Goal: Task Accomplishment & Management: Manage account settings

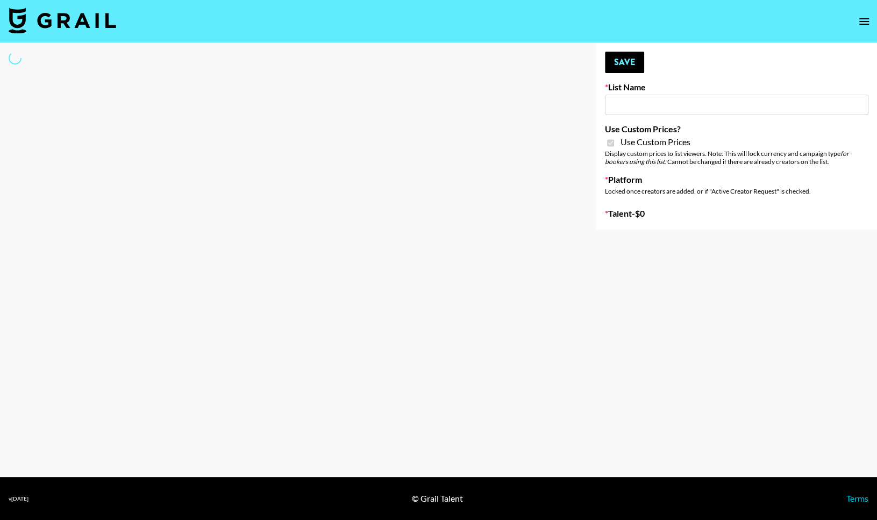
type input "Gensmo (Tiktok)"
checkbox input "true"
select select "Brand"
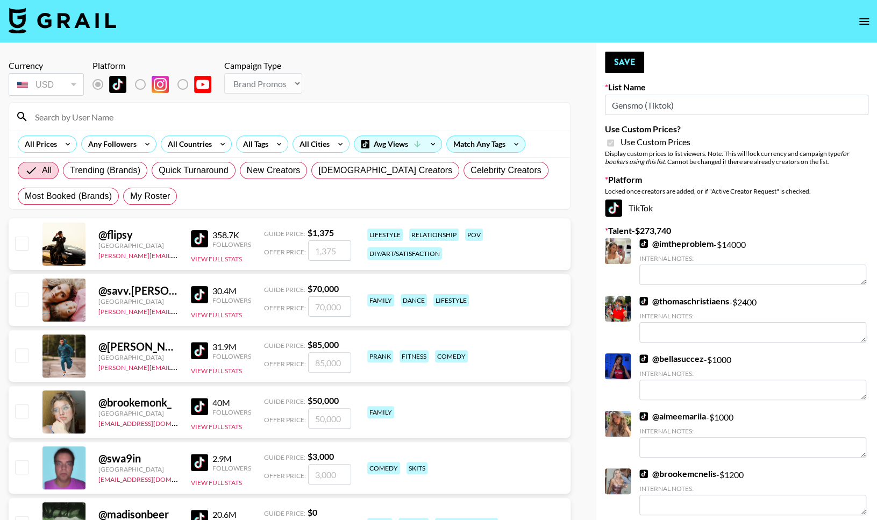
click at [190, 119] on input at bounding box center [296, 116] width 535 height 17
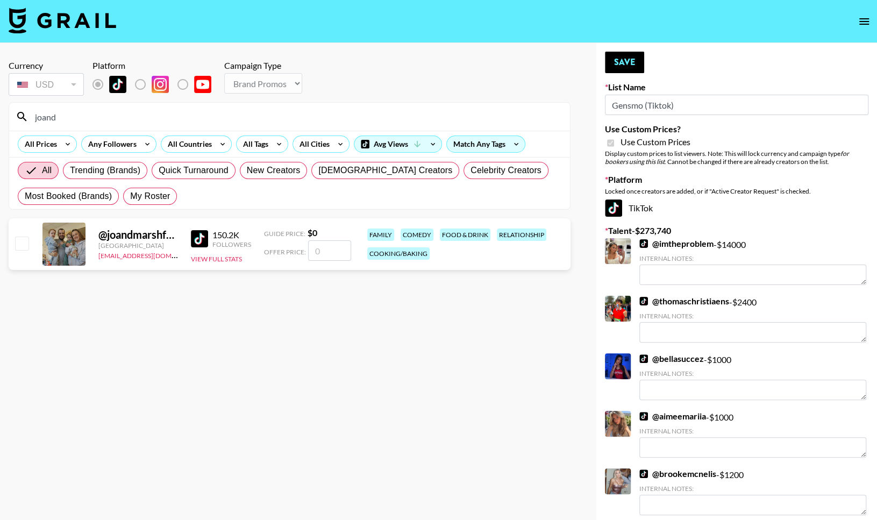
type input "joand"
click at [28, 244] on input "checkbox" at bounding box center [21, 243] width 13 height 13
click at [16, 242] on input "checkbox" at bounding box center [21, 243] width 13 height 13
click at [27, 246] on input "checkbox" at bounding box center [21, 243] width 13 height 13
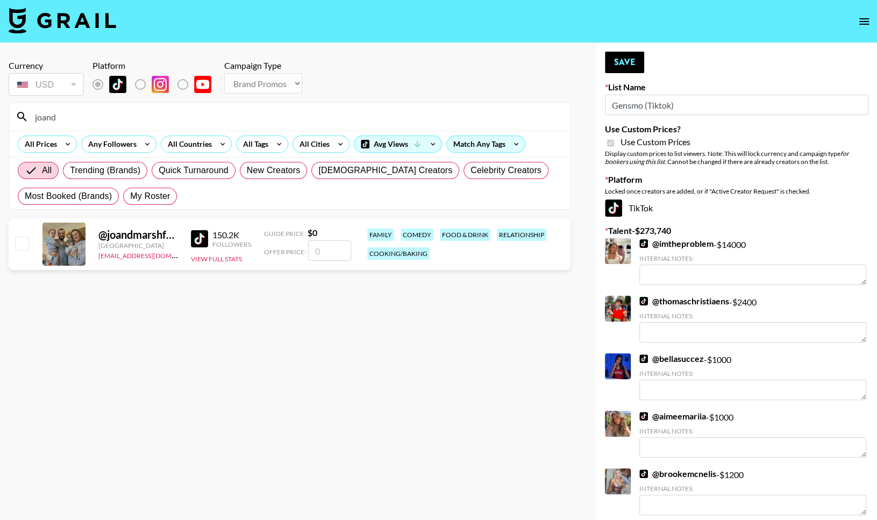
click at [27, 246] on input "checkbox" at bounding box center [21, 243] width 13 height 13
click at [332, 254] on input "number" at bounding box center [329, 250] width 43 height 20
checkbox input "true"
type input "7"
checkbox input "false"
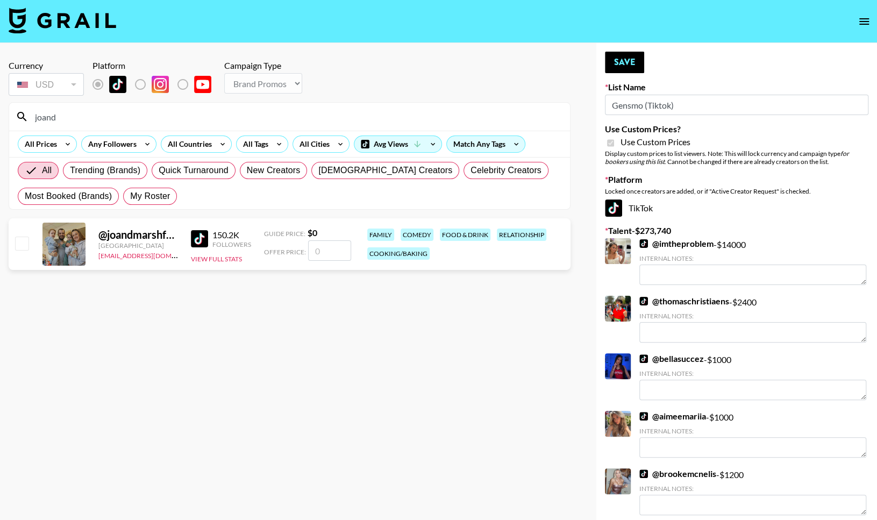
checkbox input "true"
type input "500"
click at [163, 334] on section "Currency USD USD ​ Platform Campaign Type Choose Type... Song Promos Brand Prom…" at bounding box center [290, 269] width 562 height 434
click at [636, 64] on button "Save" at bounding box center [624, 63] width 39 height 22
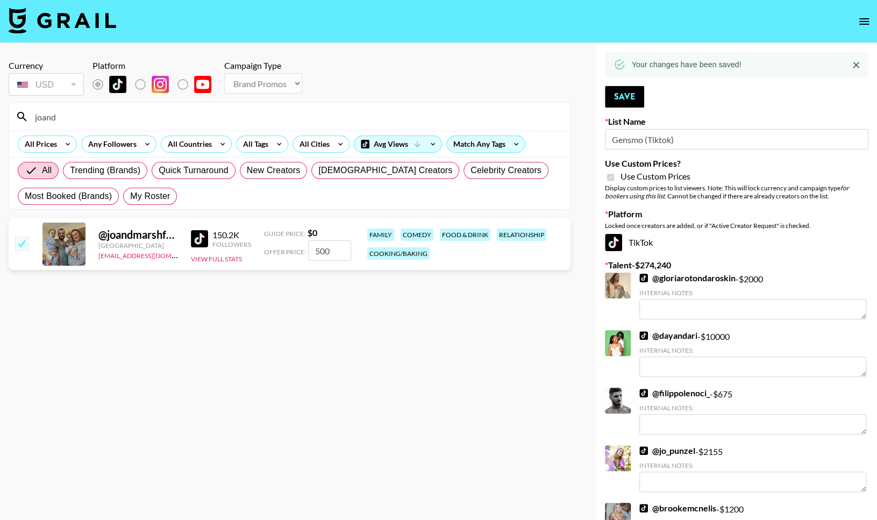
click at [212, 262] on div "150.2K Followers View Full Stats" at bounding box center [221, 244] width 60 height 38
click at [215, 260] on button "View Full Stats" at bounding box center [216, 259] width 51 height 8
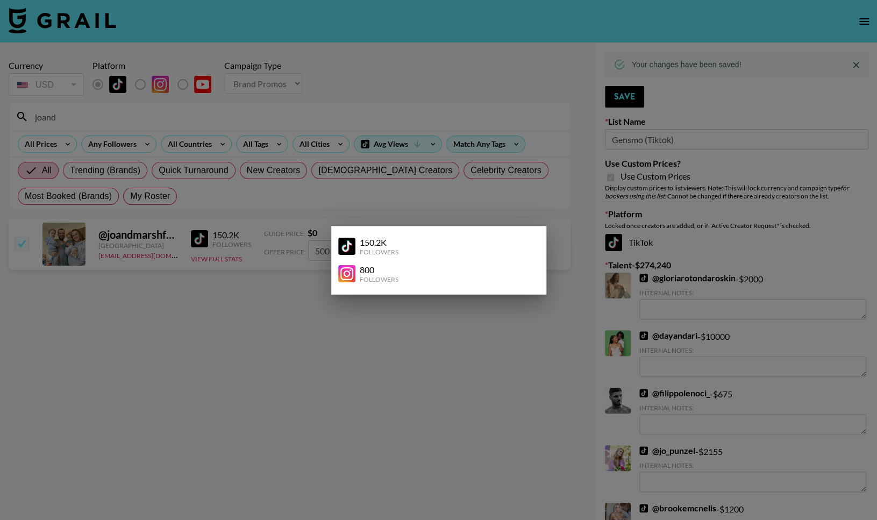
click at [246, 261] on div at bounding box center [438, 260] width 877 height 520
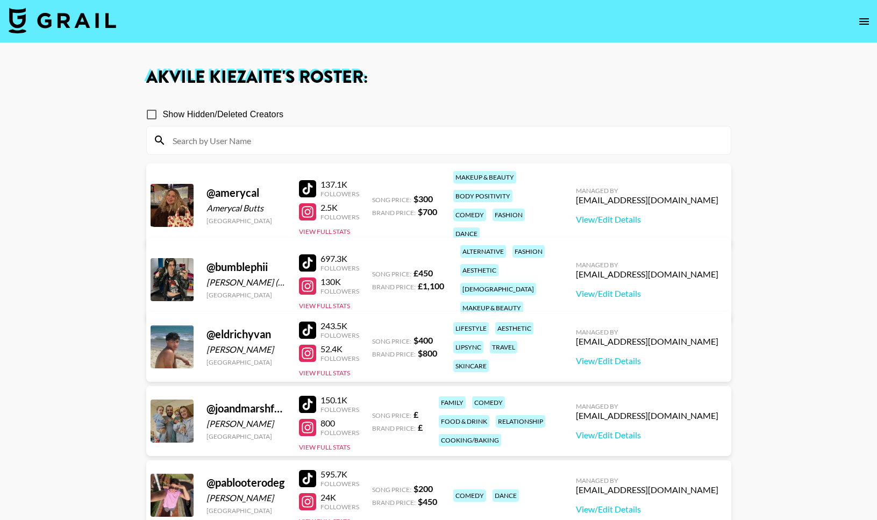
scroll to position [31, 0]
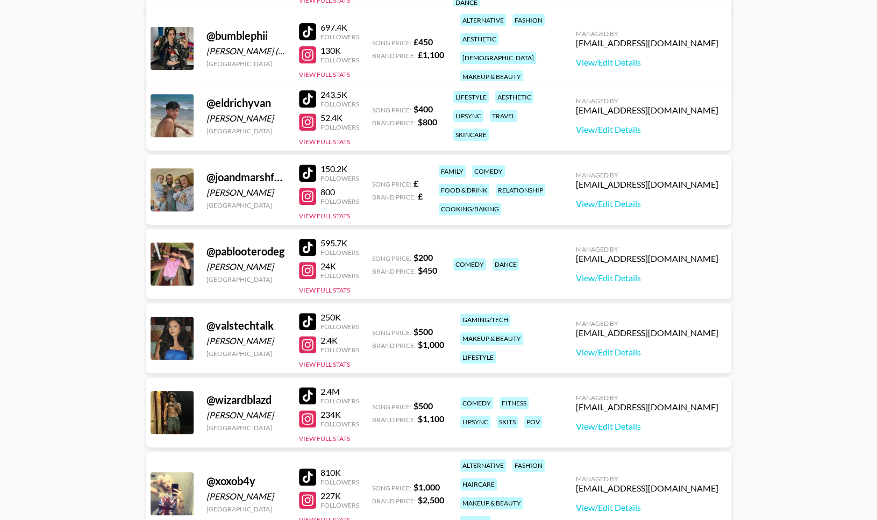
scroll to position [284, 0]
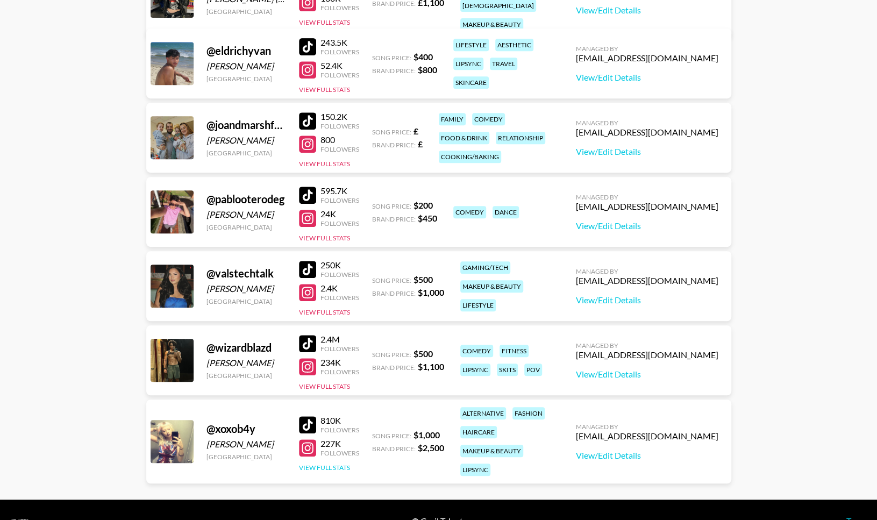
click at [335, 464] on button "View Full Stats" at bounding box center [324, 468] width 51 height 8
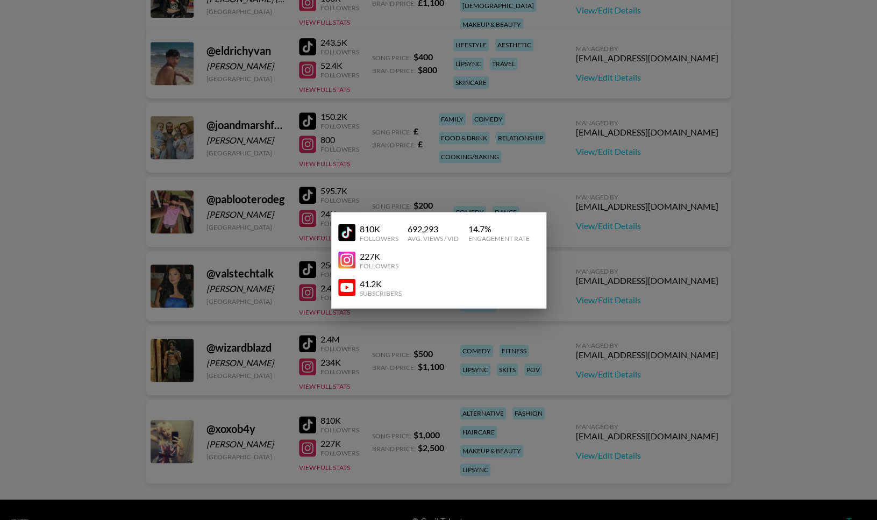
click at [364, 406] on div at bounding box center [438, 260] width 877 height 520
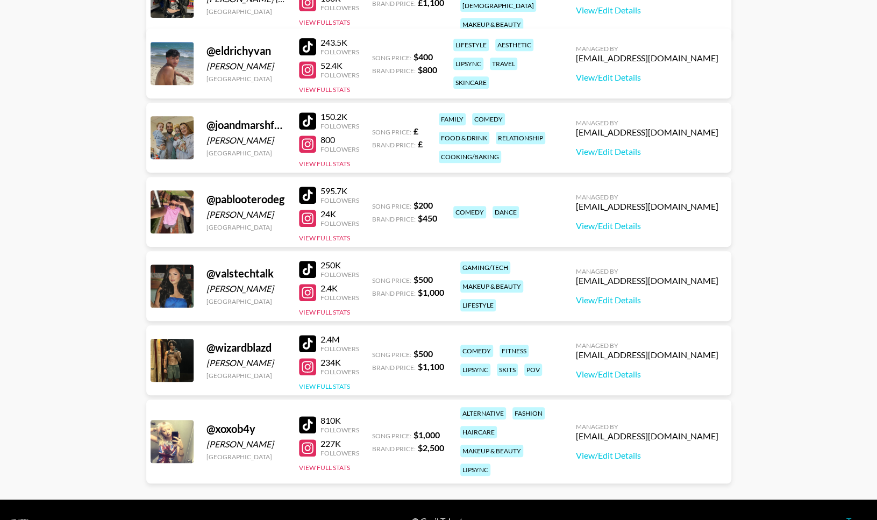
click at [339, 383] on button "View Full Stats" at bounding box center [324, 387] width 51 height 8
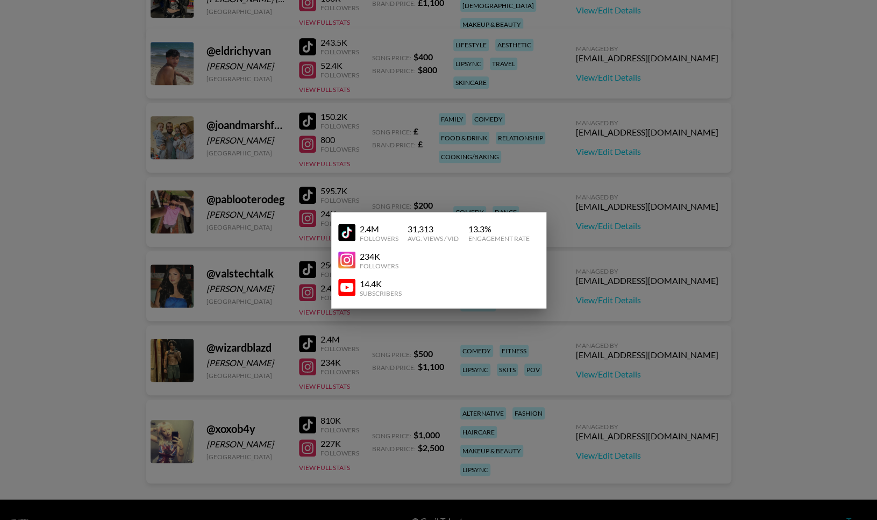
click at [329, 382] on div at bounding box center [438, 260] width 877 height 520
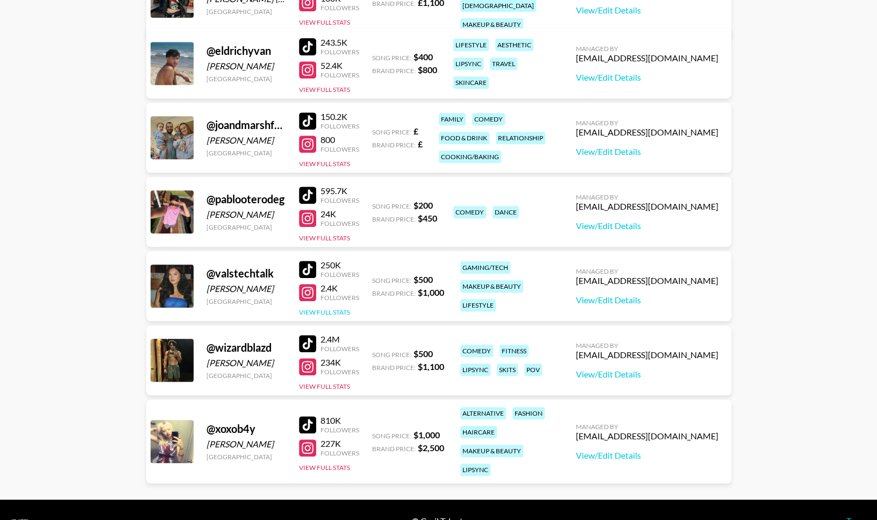
click at [324, 311] on button "View Full Stats" at bounding box center [324, 312] width 51 height 8
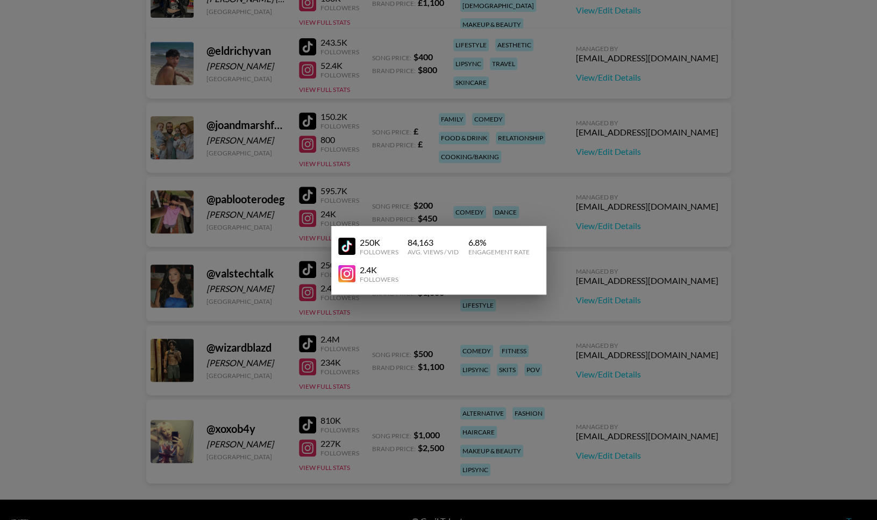
click at [324, 314] on div at bounding box center [438, 260] width 877 height 520
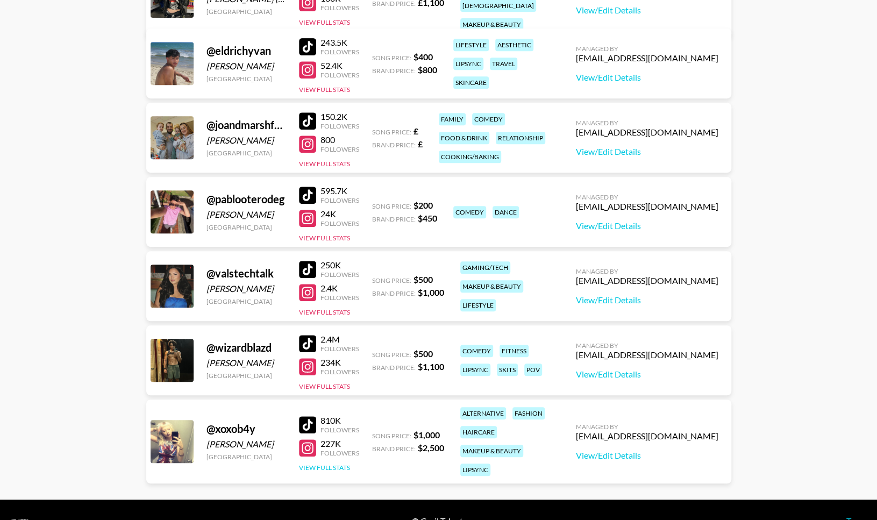
click at [325, 464] on button "View Full Stats" at bounding box center [324, 468] width 51 height 8
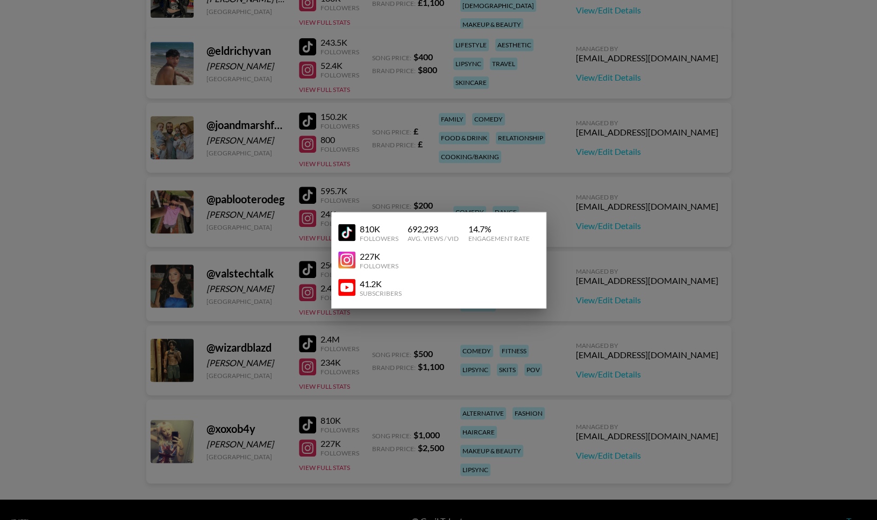
click at [401, 466] on div at bounding box center [438, 260] width 877 height 520
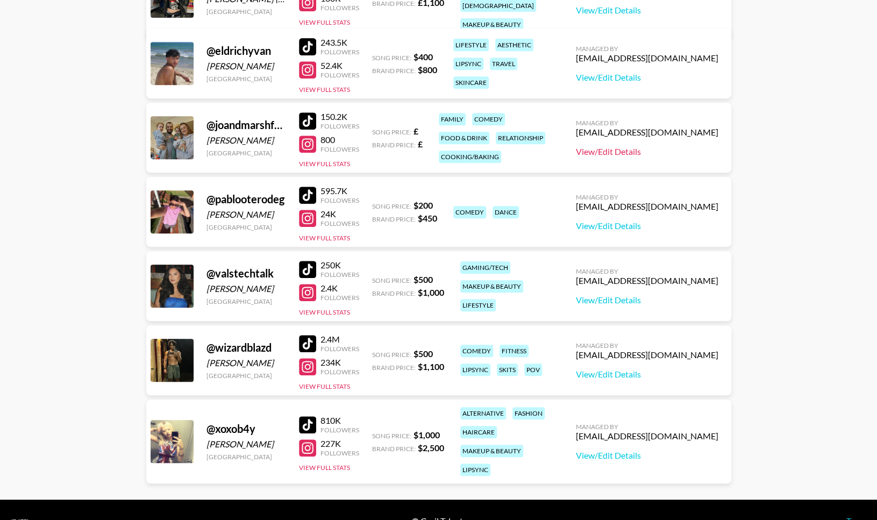
click at [615, 151] on link "View/Edit Details" at bounding box center [647, 151] width 143 height 11
click at [323, 160] on button "View Full Stats" at bounding box center [324, 164] width 51 height 8
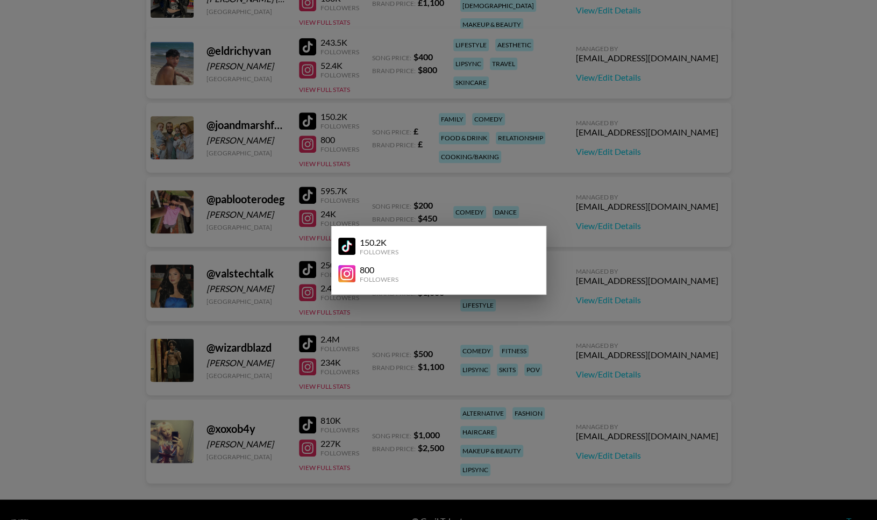
click at [360, 140] on div at bounding box center [438, 260] width 877 height 520
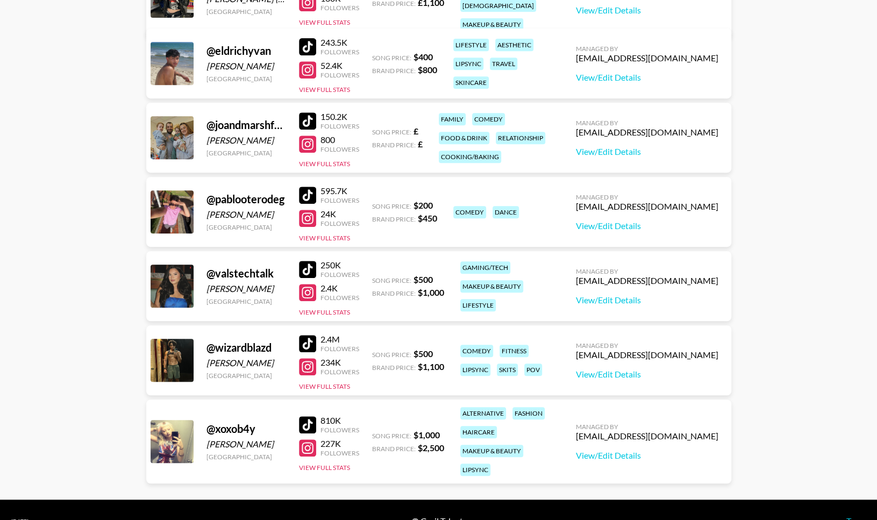
click at [323, 119] on div "150.2K" at bounding box center [340, 116] width 39 height 11
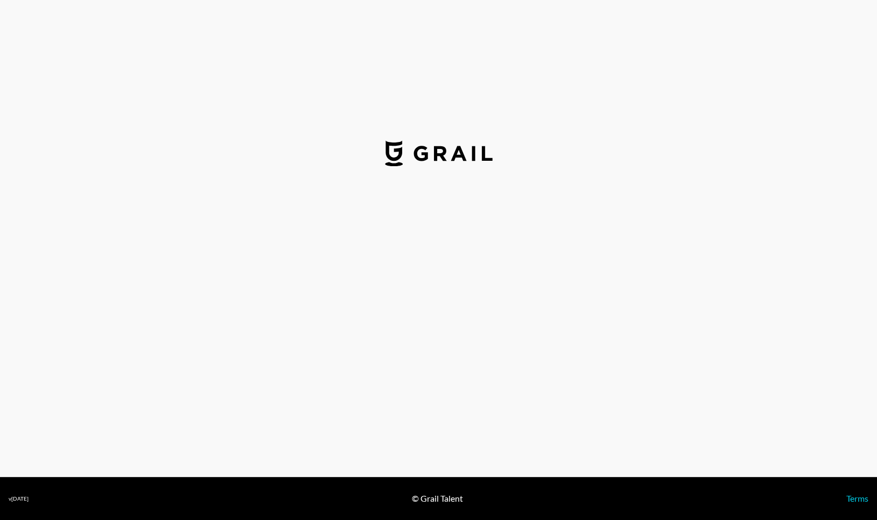
select select "GBP"
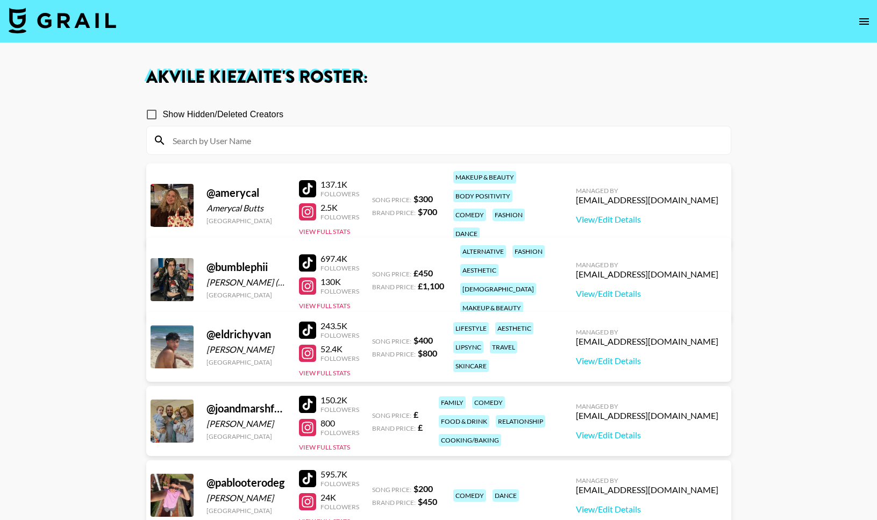
scroll to position [351, 0]
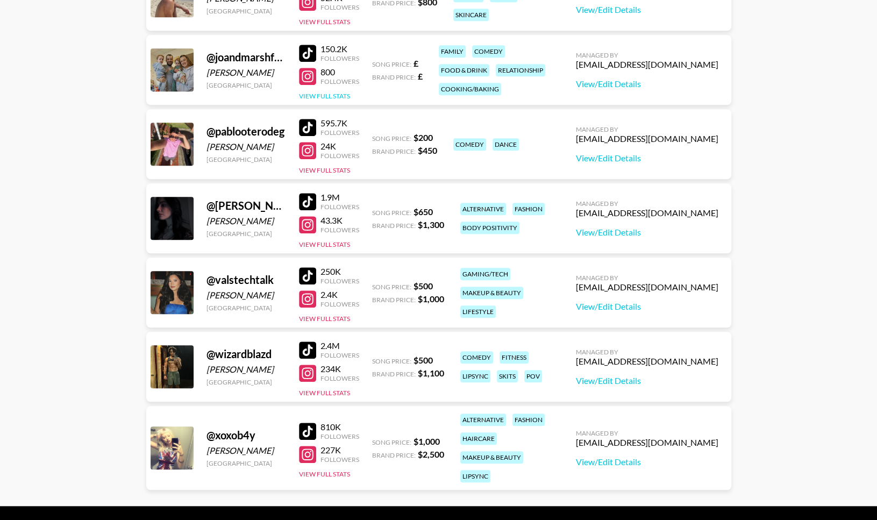
click at [339, 97] on button "View Full Stats" at bounding box center [324, 96] width 51 height 8
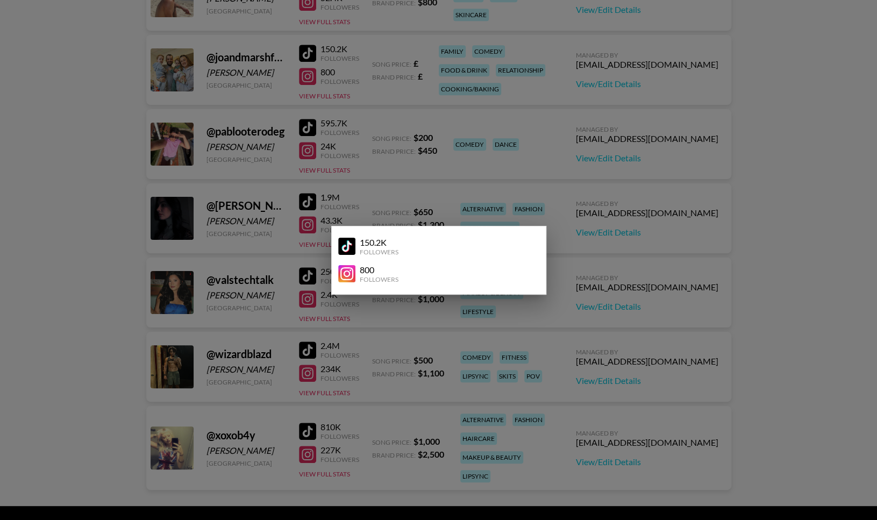
click at [331, 72] on div at bounding box center [438, 260] width 877 height 520
